Goal: Information Seeking & Learning: Learn about a topic

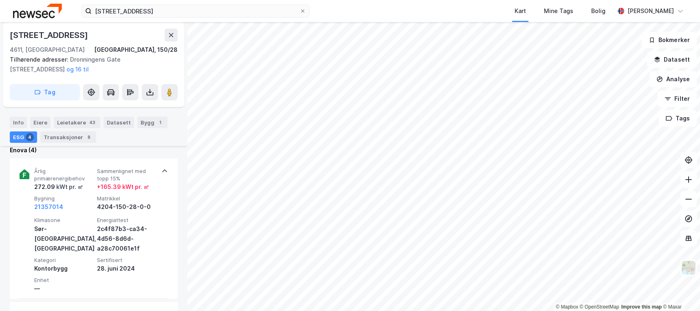
scroll to position [285, 0]
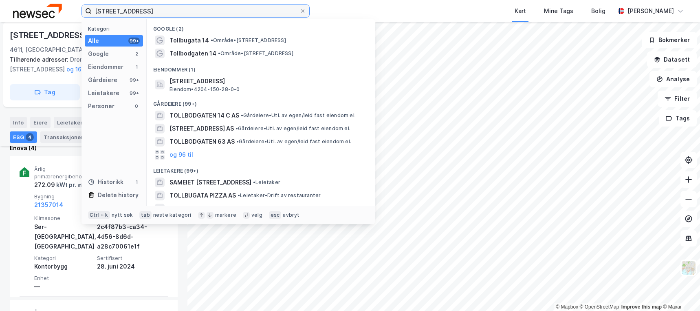
drag, startPoint x: 186, startPoint y: 9, endPoint x: 76, endPoint y: 0, distance: 110.7
click at [76, 1] on div "[STREET_ADDRESS] Kategori Alle 99+ Google 2 Eiendommer 1 Gårdeiere 99+ Leietake…" at bounding box center [350, 11] width 700 height 22
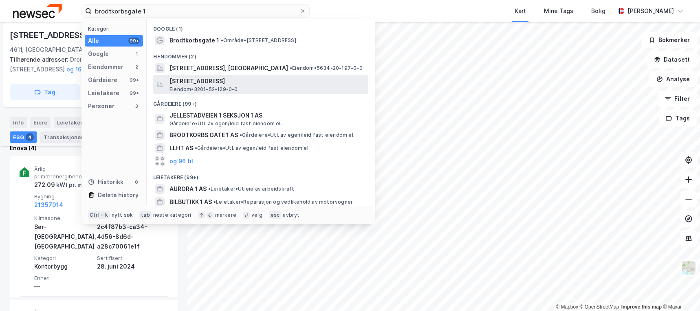
click at [258, 81] on span "[STREET_ADDRESS]" at bounding box center [268, 81] width 196 height 10
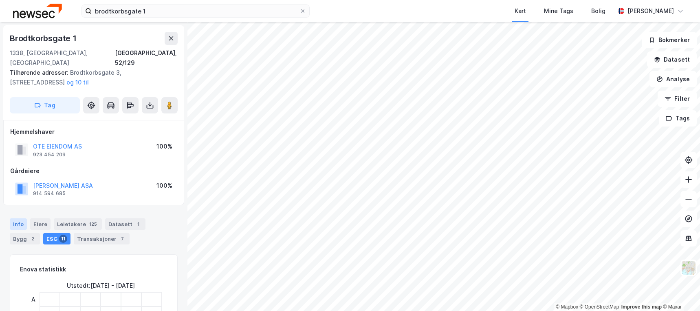
click at [17, 218] on div "Info" at bounding box center [18, 223] width 17 height 11
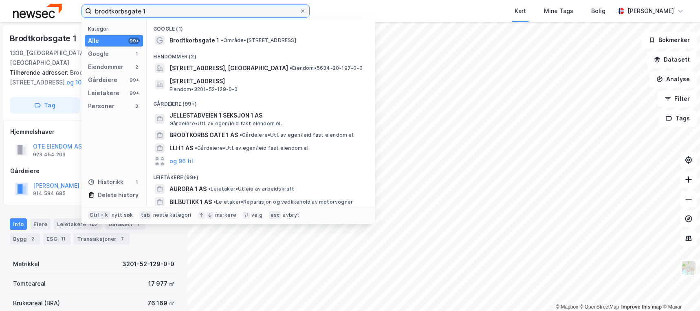
click at [159, 11] on input "brodtkorbsgate 1" at bounding box center [196, 11] width 208 height 12
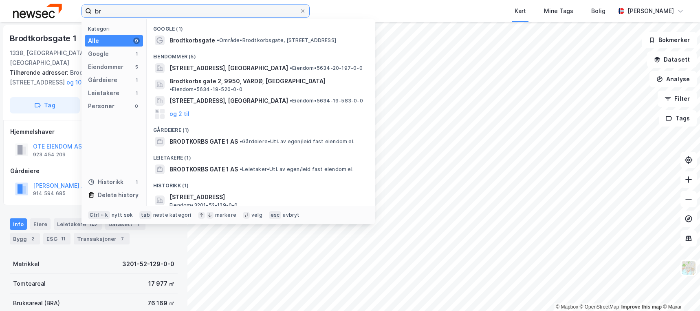
type input "b"
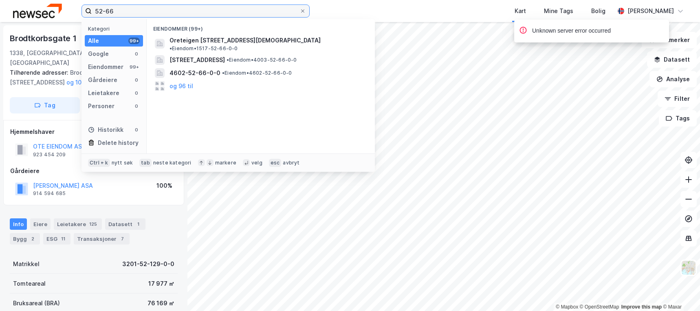
click at [95, 9] on input "52-66" at bounding box center [196, 11] width 208 height 12
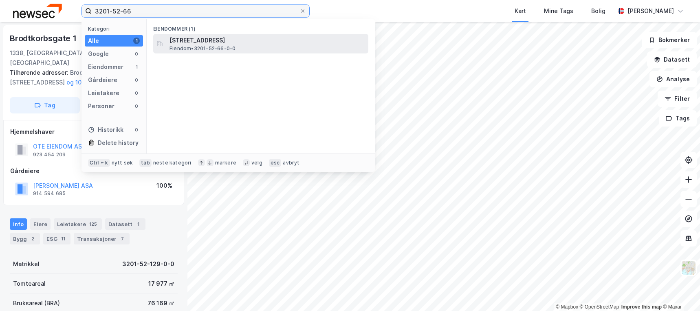
type input "3201-52-66"
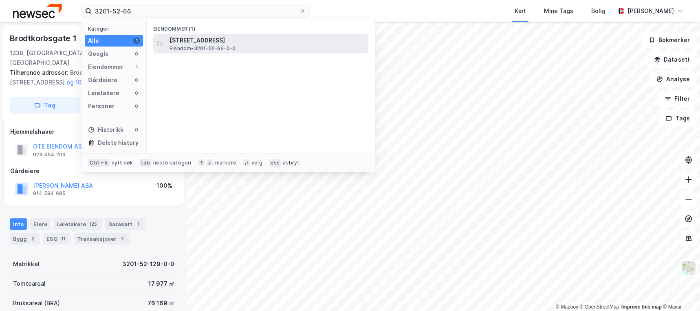
click at [229, 39] on span "[STREET_ADDRESS]" at bounding box center [268, 40] width 196 height 10
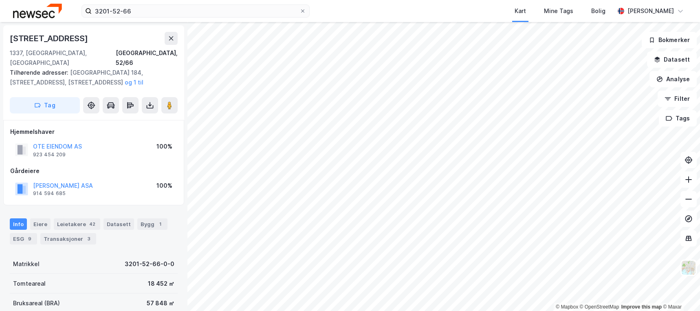
scroll to position [0, 0]
click at [24, 233] on div "Bygg 2" at bounding box center [25, 238] width 30 height 11
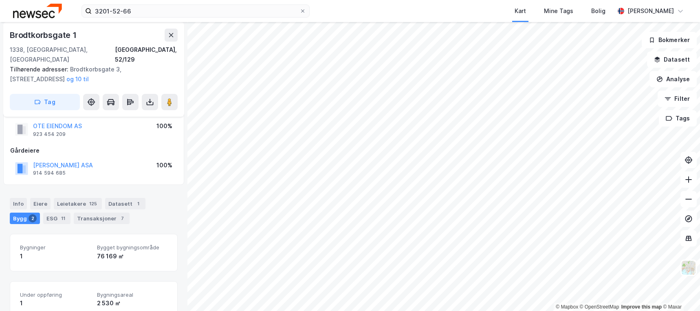
scroll to position [17, 0]
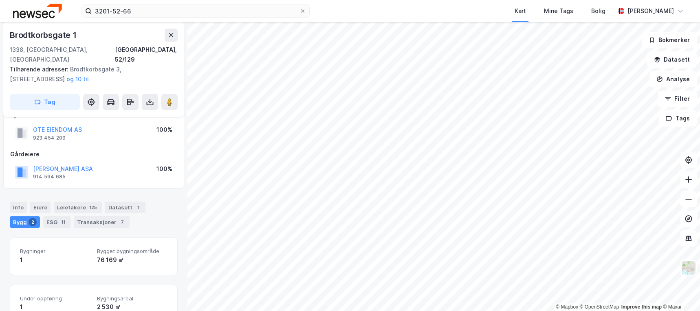
click at [50, 216] on div "ESG 11" at bounding box center [56, 221] width 27 height 11
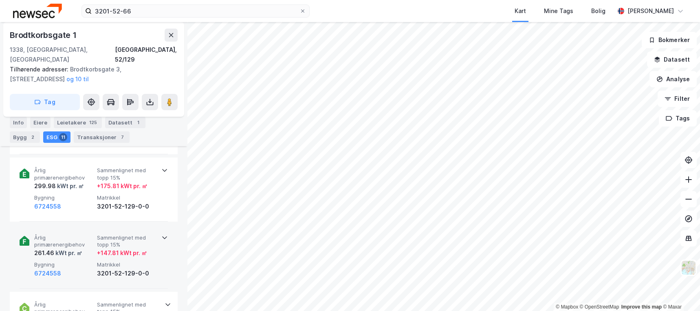
scroll to position [408, 0]
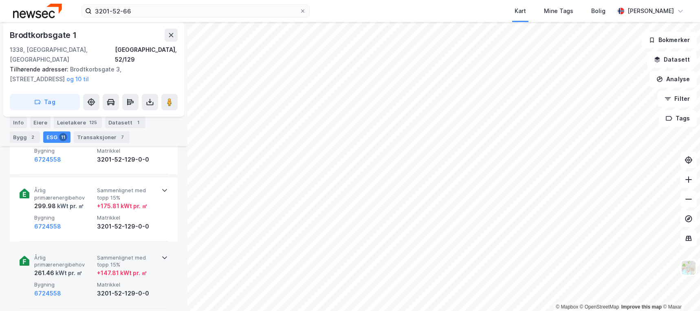
click at [71, 269] on div "Årlig primærenergibehov 261.46 kWt pr. ㎡ Sammenlignet med topp 15% + 147.81 kWt…" at bounding box center [95, 276] width 122 height 44
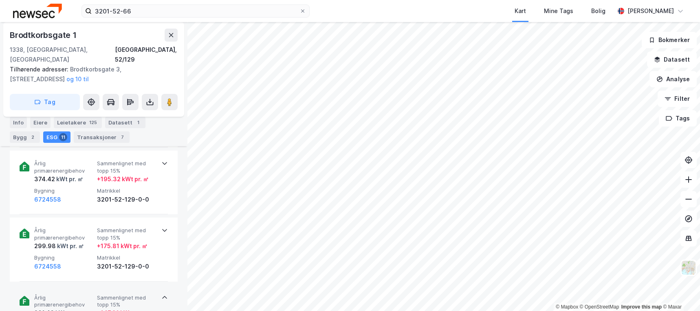
scroll to position [367, 0]
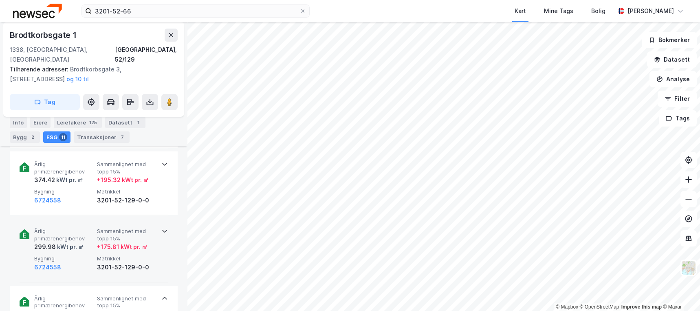
click at [75, 242] on div "kWt pr. ㎡" at bounding box center [70, 247] width 28 height 10
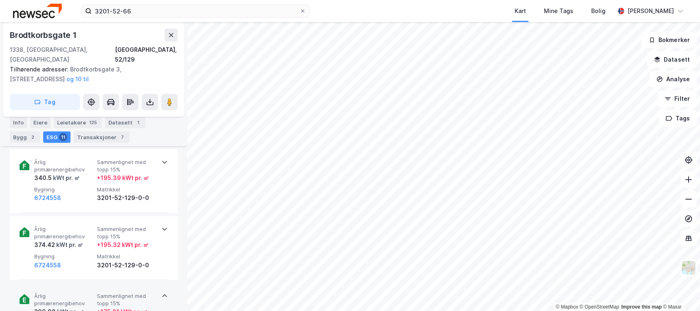
scroll to position [285, 0]
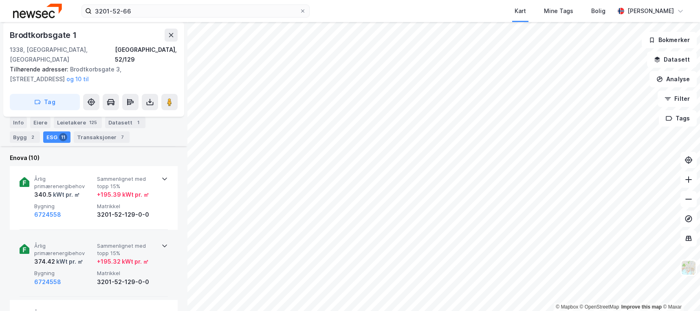
click at [77, 243] on span "Årlig primærenergibehov" at bounding box center [63, 249] width 59 height 14
click at [81, 209] on div "6724558" at bounding box center [63, 214] width 59 height 10
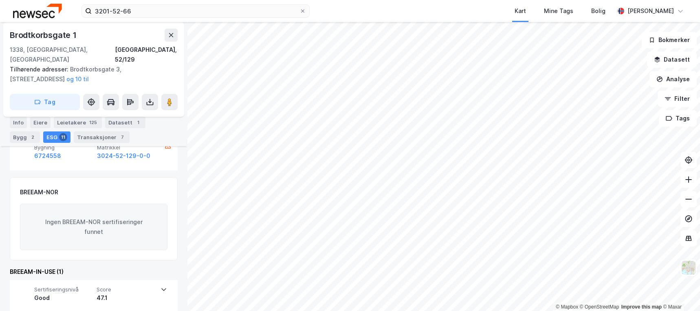
scroll to position [1264, 0]
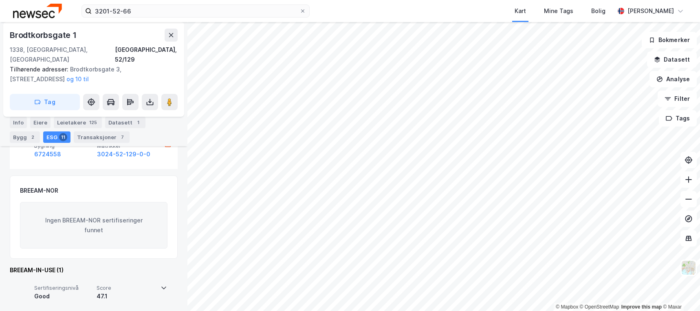
click at [133, 284] on span "Score" at bounding box center [126, 287] width 59 height 7
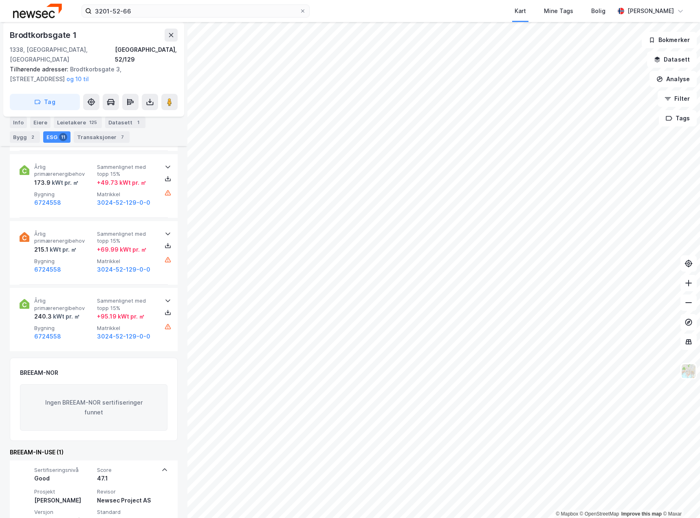
scroll to position [1124, 0]
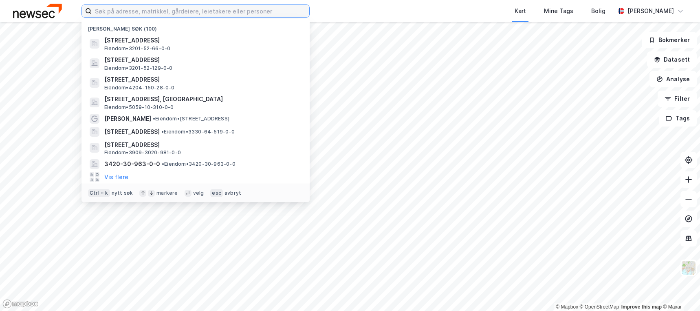
click at [176, 10] on input at bounding box center [201, 11] width 218 height 12
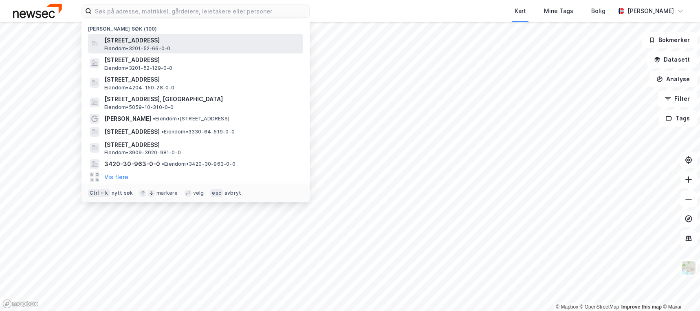
click at [181, 42] on span "[STREET_ADDRESS]" at bounding box center [202, 40] width 196 height 10
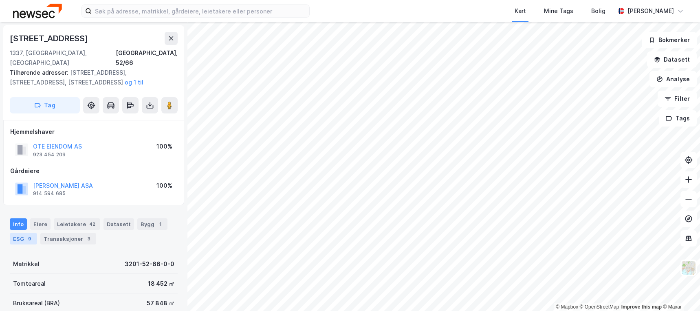
click at [23, 233] on div "ESG 9" at bounding box center [23, 238] width 27 height 11
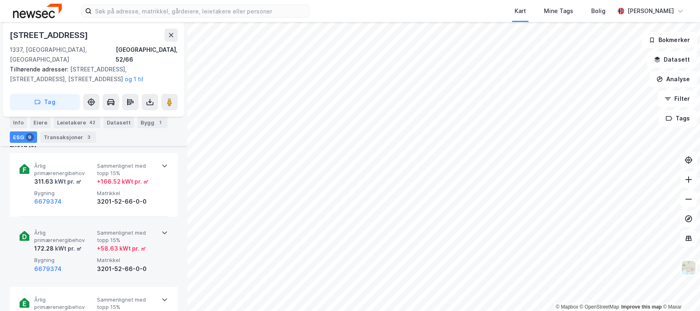
scroll to position [285, 0]
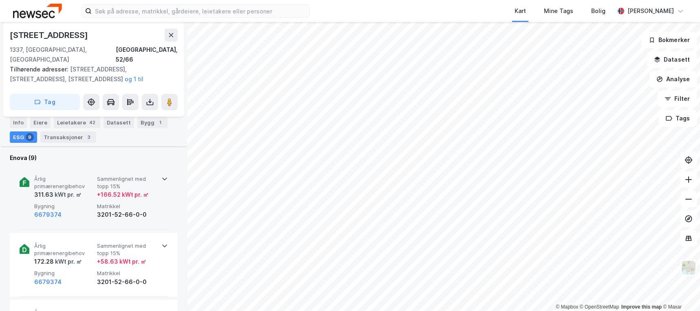
click at [88, 209] on div "6679374" at bounding box center [63, 214] width 59 height 10
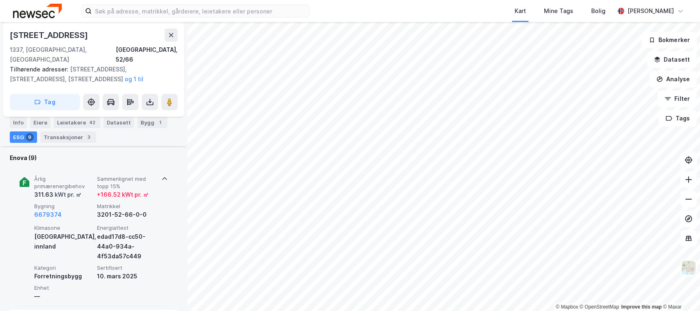
scroll to position [367, 0]
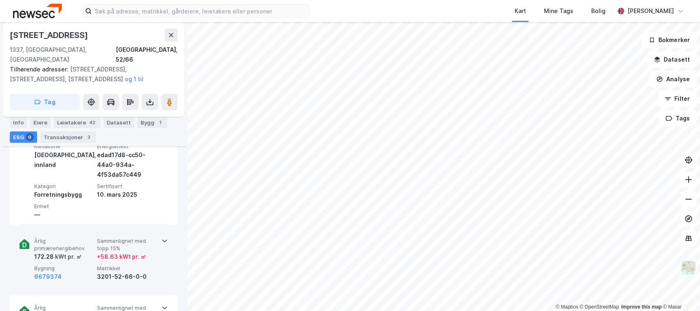
click at [85, 251] on div "172.28 kWt pr. ㎡" at bounding box center [63, 256] width 59 height 10
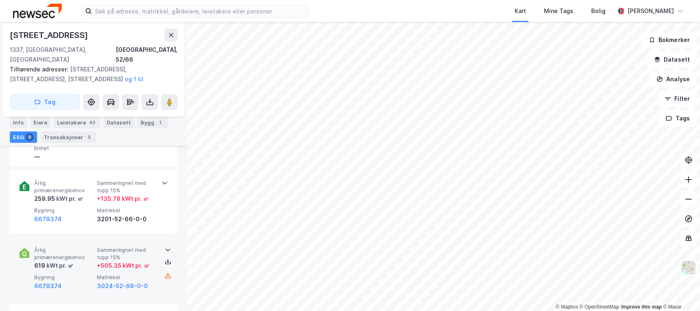
scroll to position [571, 0]
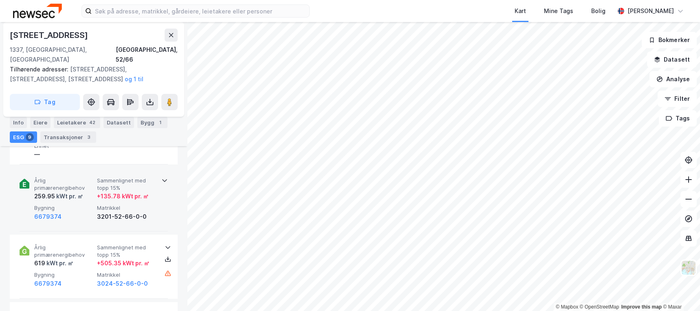
click at [73, 212] on div "6679374" at bounding box center [63, 217] width 59 height 10
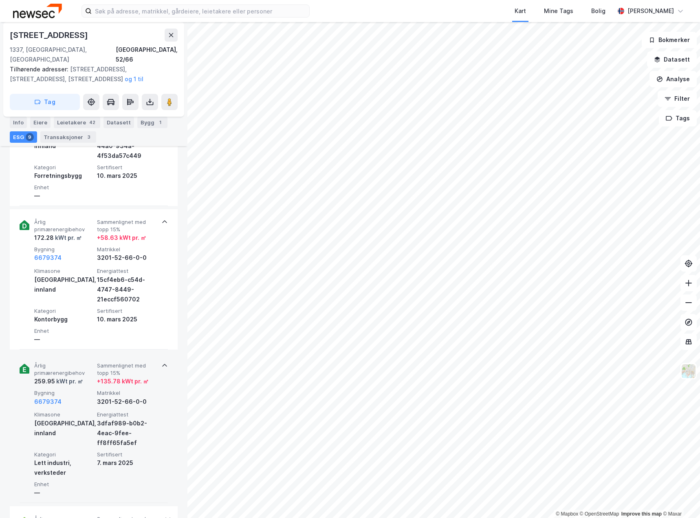
scroll to position [424, 0]
